Goal: Task Accomplishment & Management: Use online tool/utility

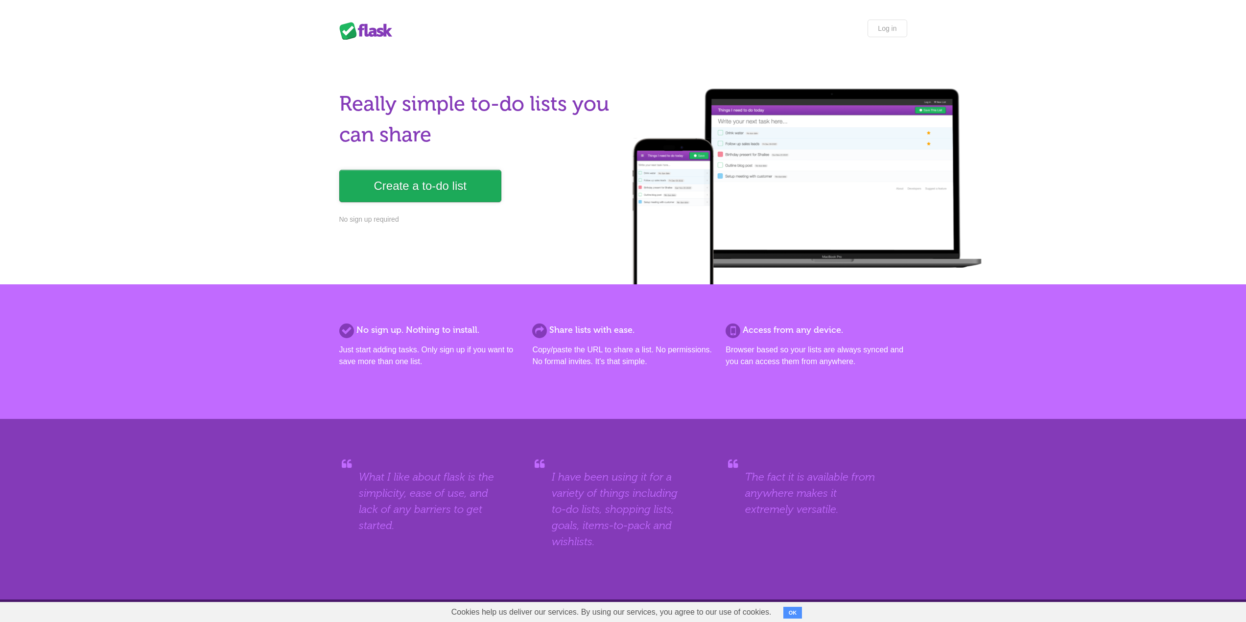
click at [431, 196] on link "Create a to-do list" at bounding box center [420, 186] width 162 height 32
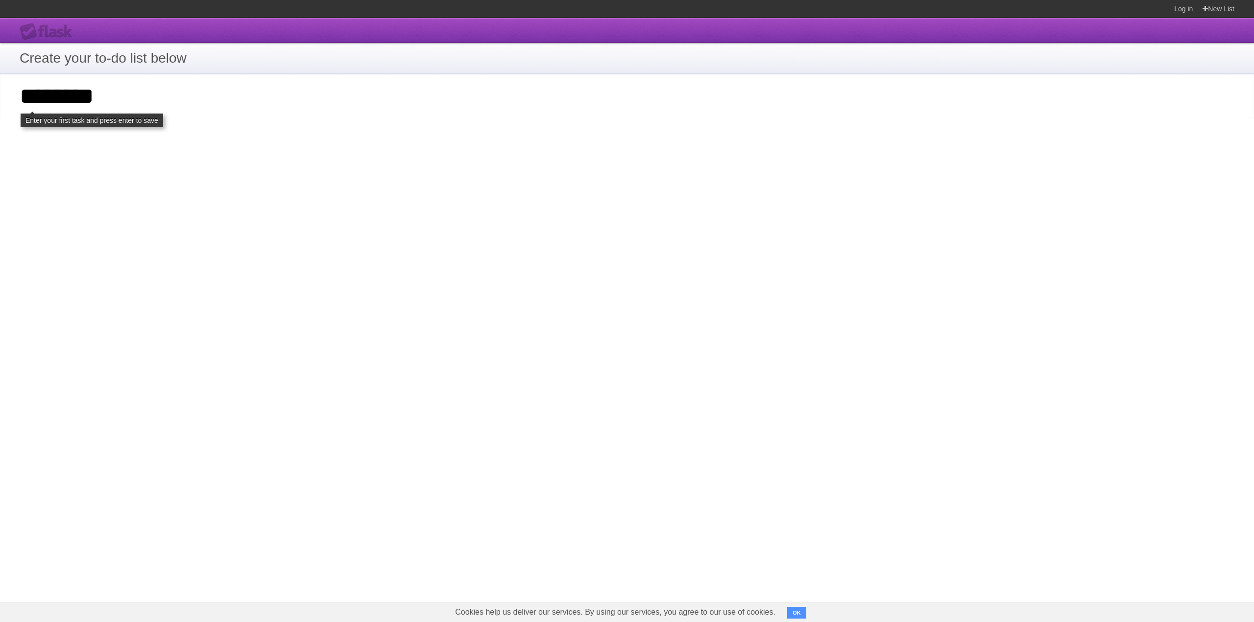
type input "********"
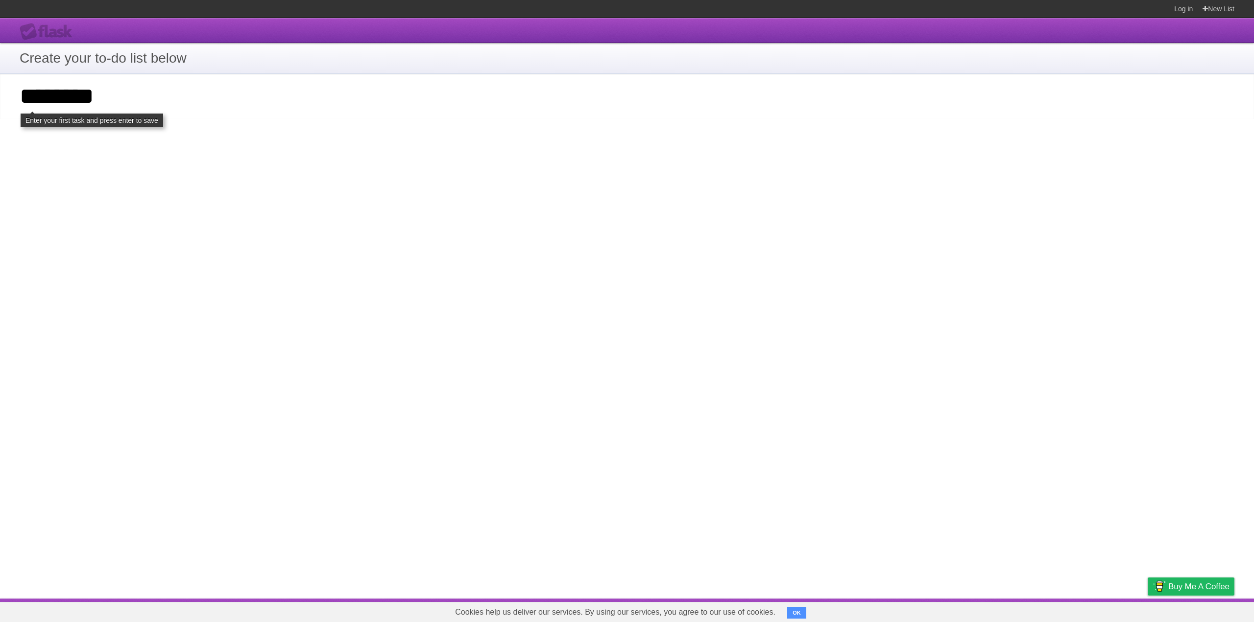
click at [312, 103] on input "********" at bounding box center [627, 96] width 1254 height 45
click input "**********" at bounding box center [0, 0] width 0 height 0
